Goal: Communication & Community: Ask a question

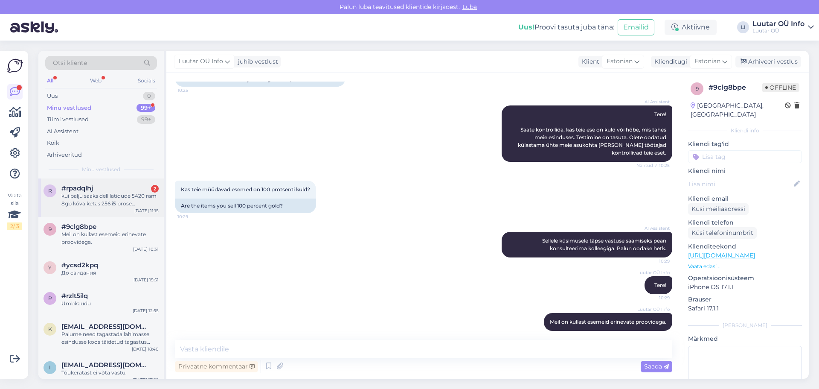
click at [124, 193] on div "kui palju saaks dell latidude 5420 ram 8gb kõva ketas 256 i5 prose [DATE]aasta" at bounding box center [109, 199] width 97 height 15
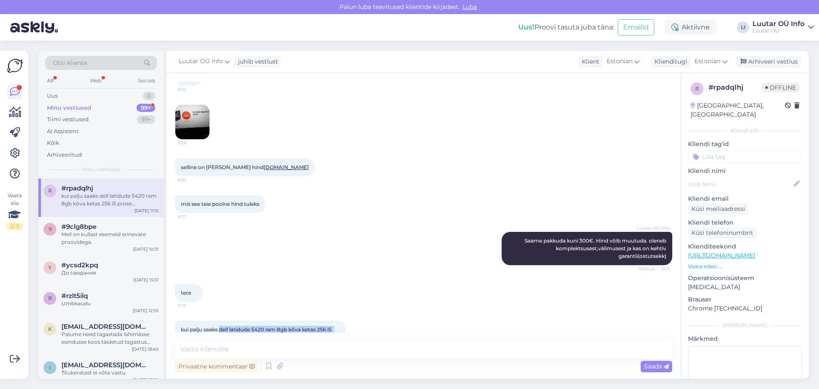
drag, startPoint x: 221, startPoint y: 306, endPoint x: 274, endPoint y: 311, distance: 53.6
click at [274, 320] on div "kui palju saaks dell latidude 5420 ram 8gb kõva ketas 256 i5 prose [DATE]aasta …" at bounding box center [260, 333] width 171 height 26
copy span "dell latidude 5420 ram 8gb kõva ketas 256 i5 prose [DATE]aasta"
click at [470, 279] on div "tere 11:13" at bounding box center [423, 292] width 497 height 37
click at [97, 110] on div "Minu vestlused 99+" at bounding box center [101, 108] width 112 height 12
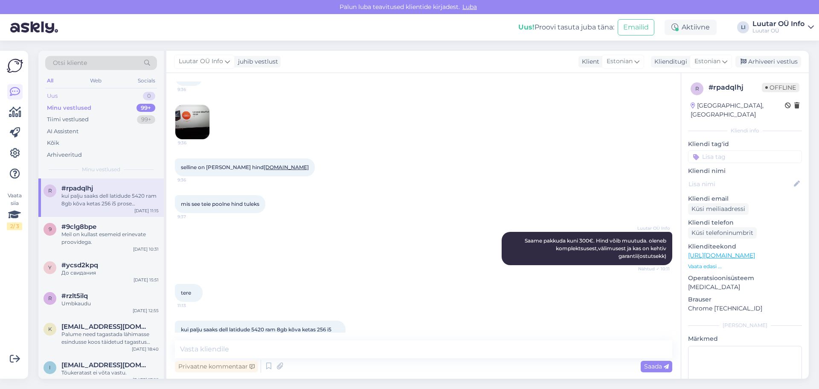
click at [91, 99] on div "Uus 0" at bounding box center [101, 96] width 112 height 12
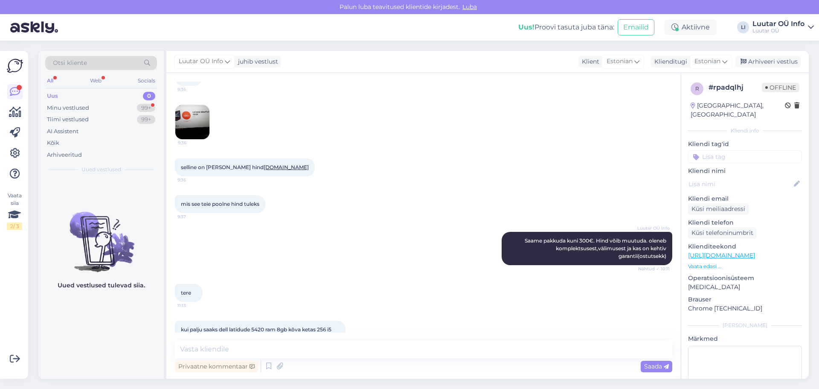
click at [364, 186] on div "mis see teie poolne hind tuleks 9:37" at bounding box center [423, 204] width 497 height 37
click at [255, 354] on textarea at bounding box center [423, 349] width 497 height 18
paste textarea "[URL][DOMAIN_NAME][DOMAIN_NAME]"
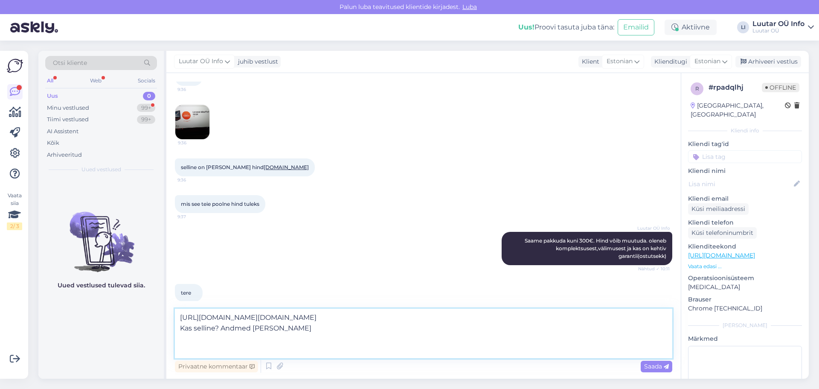
type textarea "[URL][DOMAIN_NAME][DOMAIN_NAME] Kas selline? Andmed [PERSON_NAME]?"
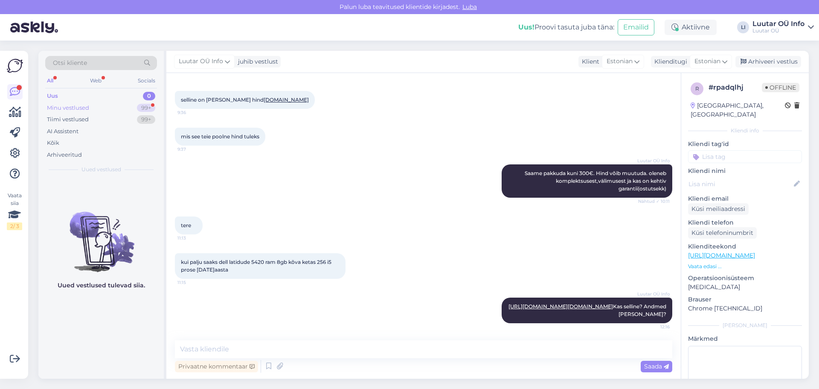
click at [122, 105] on div "Minu vestlused 99+" at bounding box center [101, 108] width 112 height 12
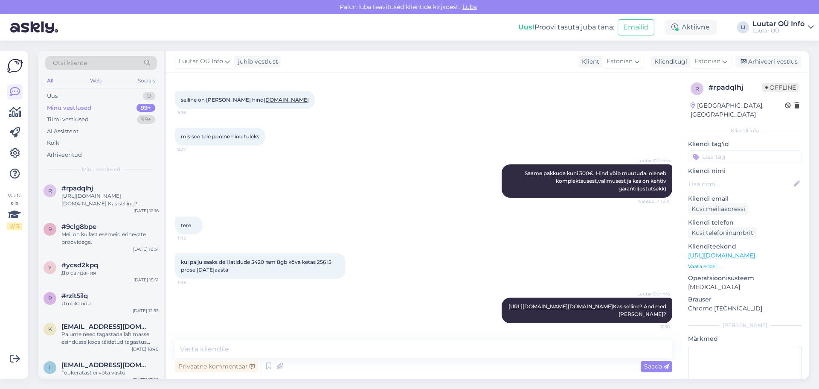
click at [422, 244] on div "kui palju saaks dell latidude 5420 ram 8gb kõva ketas 256 i5 prose [DATE]aasta …" at bounding box center [423, 266] width 497 height 44
click at [336, 155] on div "Luutar OÜ Info Saame pakkuda kuni 300€. Hind võib muutuda. oleneb komplektsuses…" at bounding box center [423, 181] width 497 height 52
click at [409, 207] on div "tere 11:13" at bounding box center [423, 225] width 497 height 37
click at [395, 160] on div "Luutar OÜ Info Saame pakkuda kuni 300€. Hind võib muutuda. oleneb komplektsuses…" at bounding box center [423, 181] width 497 height 52
click at [393, 244] on div "kui palju saaks dell latidude 5420 ram 8gb kõva ketas 256 i5 prose [DATE]aasta …" at bounding box center [423, 266] width 497 height 44
